Goal: Information Seeking & Learning: Understand process/instructions

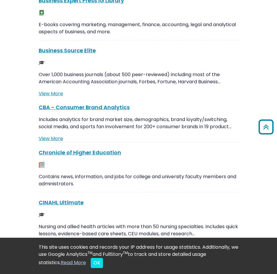
scroll to position [634, 0]
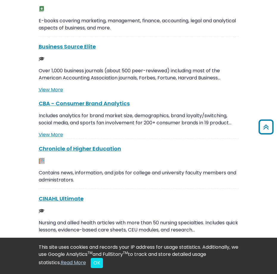
click at [73, 193] on div "C CBA - Consumer Brand Analytics This link opens in a new window Includes analy…" at bounding box center [139, 247] width 200 height 296
click at [73, 195] on link "CINAHL Ultimate This link opens in a new window" at bounding box center [61, 198] width 45 height 7
click at [58, 196] on link "CINAHL Ultimate This link opens in a new window" at bounding box center [61, 198] width 45 height 7
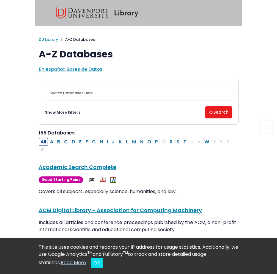
scroll to position [0, 0]
click at [98, 12] on img at bounding box center [97, 12] width 83 height 11
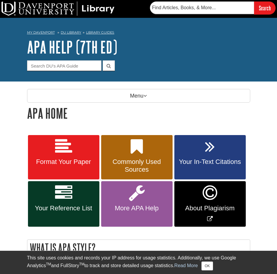
click at [70, 208] on span "Your Reference List" at bounding box center [63, 208] width 62 height 8
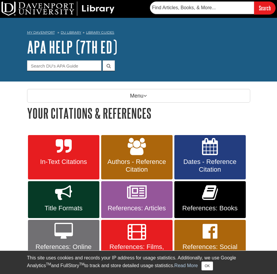
click at [73, 149] on link "In-Text Citations" at bounding box center [63, 157] width 71 height 45
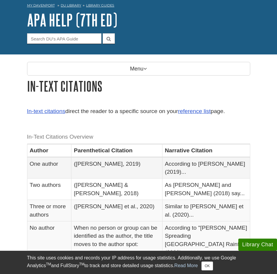
scroll to position [26, 0]
